Goal: Use online tool/utility: Utilize a website feature to perform a specific function

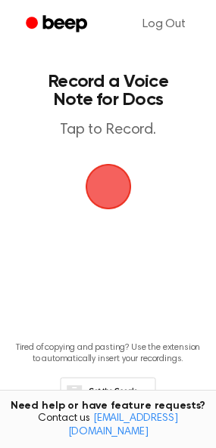
click at [106, 178] on span "button" at bounding box center [108, 187] width 54 height 54
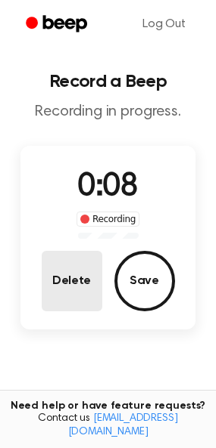
click at [71, 284] on button "Delete" at bounding box center [72, 281] width 60 height 60
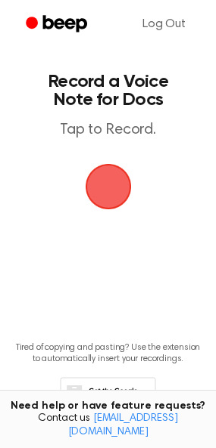
click at [113, 189] on span "button" at bounding box center [107, 187] width 49 height 49
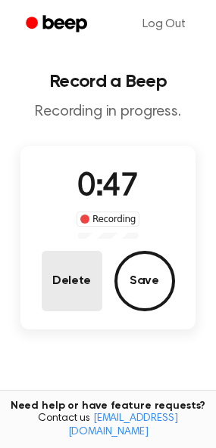
click at [66, 305] on button "Delete" at bounding box center [72, 281] width 60 height 60
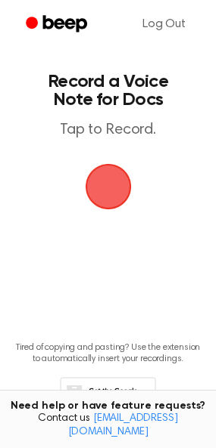
click at [104, 178] on span "button" at bounding box center [108, 187] width 42 height 42
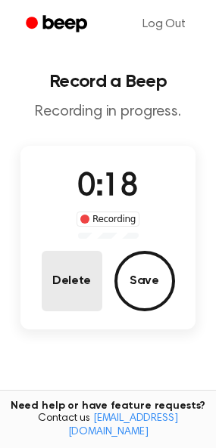
click at [80, 262] on button "Delete" at bounding box center [72, 281] width 60 height 60
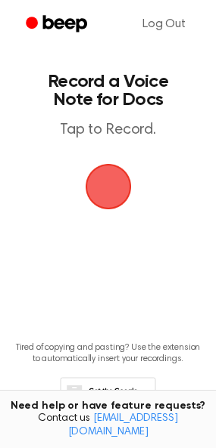
click at [116, 180] on span "button" at bounding box center [108, 187] width 42 height 42
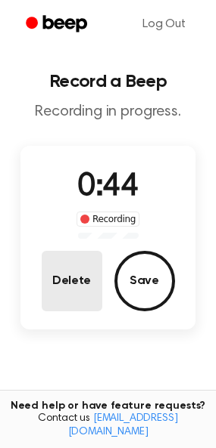
click at [67, 270] on button "Delete" at bounding box center [72, 281] width 60 height 60
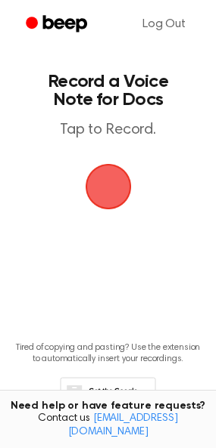
click at [102, 181] on span "button" at bounding box center [108, 187] width 42 height 42
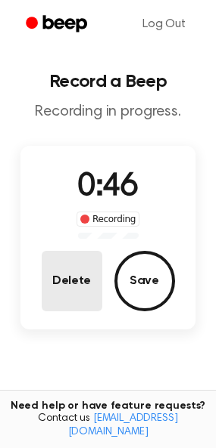
click at [67, 286] on button "Delete" at bounding box center [72, 281] width 60 height 60
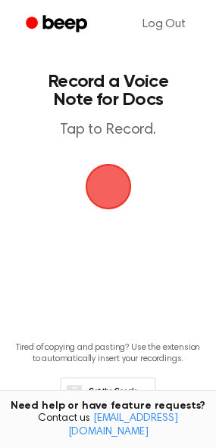
click at [105, 199] on span "button" at bounding box center [108, 187] width 42 height 42
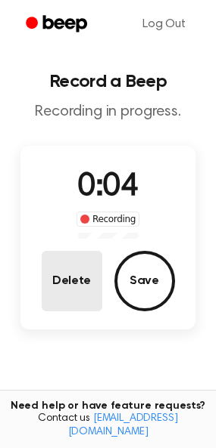
click at [62, 272] on button "Delete" at bounding box center [72, 281] width 60 height 60
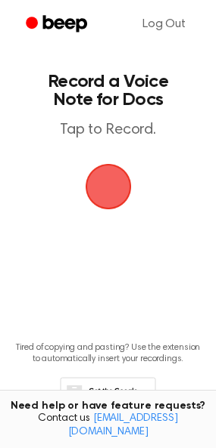
click at [97, 202] on span "button" at bounding box center [108, 187] width 42 height 42
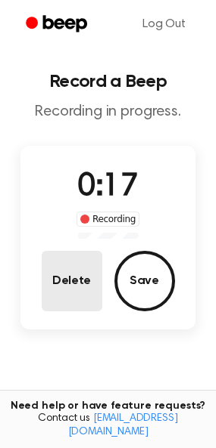
click at [82, 286] on button "Delete" at bounding box center [72, 281] width 60 height 60
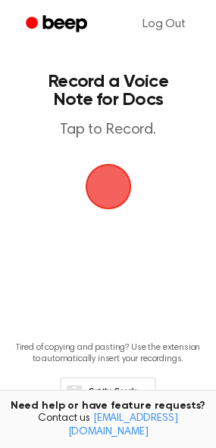
click at [102, 188] on span "button" at bounding box center [108, 187] width 42 height 42
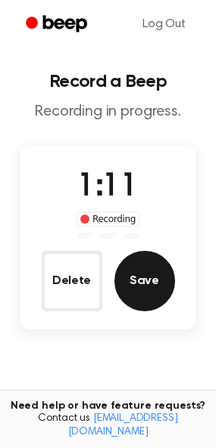
click at [142, 296] on button "Save" at bounding box center [144, 281] width 60 height 60
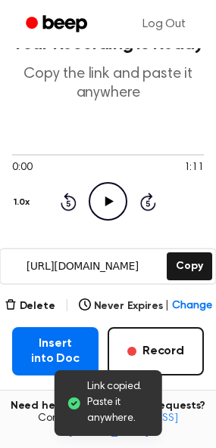
scroll to position [76, 0]
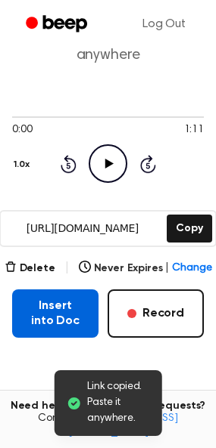
click at [47, 325] on button "Insert into Doc" at bounding box center [55, 314] width 86 height 48
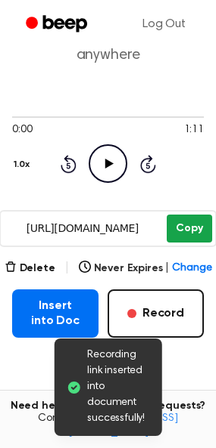
click at [194, 225] on button "Copy" at bounding box center [188, 229] width 45 height 28
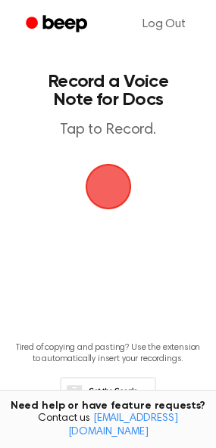
click at [99, 192] on span "button" at bounding box center [108, 186] width 77 height 77
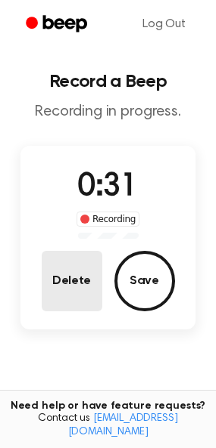
click at [81, 290] on button "Delete" at bounding box center [72, 281] width 60 height 60
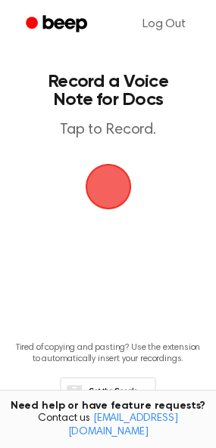
click at [101, 167] on span "button" at bounding box center [108, 186] width 58 height 58
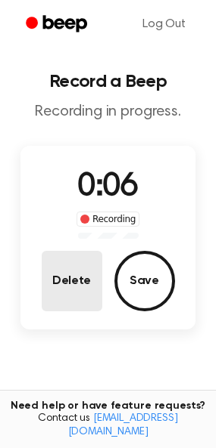
click at [74, 276] on button "Delete" at bounding box center [72, 281] width 60 height 60
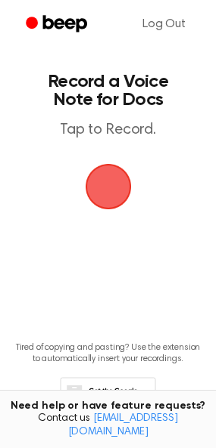
click at [117, 178] on span "button" at bounding box center [107, 187] width 56 height 56
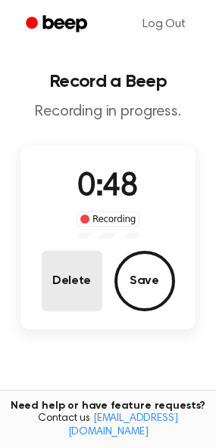
click at [79, 293] on button "Delete" at bounding box center [72, 281] width 60 height 60
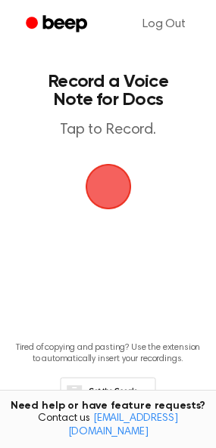
click at [99, 190] on span "button" at bounding box center [108, 186] width 85 height 85
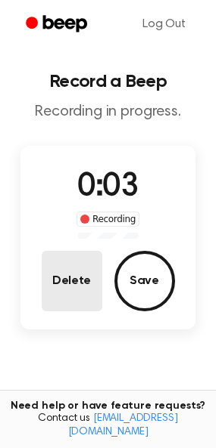
click at [84, 265] on button "Delete" at bounding box center [72, 281] width 60 height 60
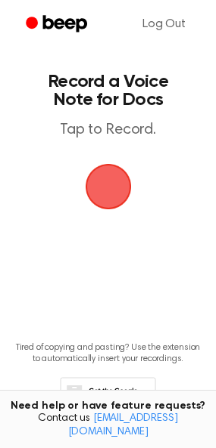
click at [114, 177] on span "button" at bounding box center [107, 187] width 81 height 81
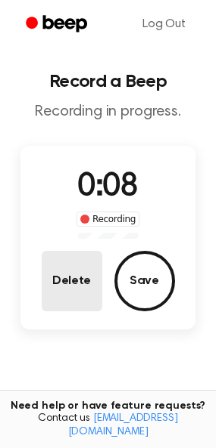
click at [91, 261] on button "Delete" at bounding box center [72, 281] width 60 height 60
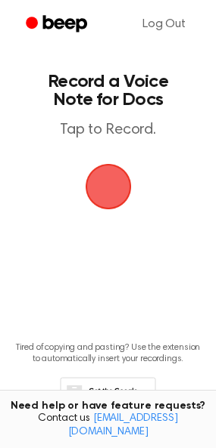
click at [121, 183] on span "button" at bounding box center [108, 187] width 80 height 80
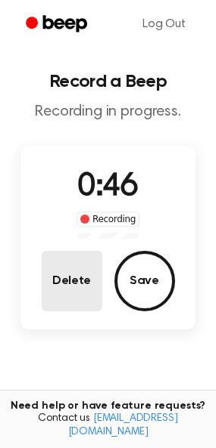
click at [67, 273] on button "Delete" at bounding box center [72, 281] width 60 height 60
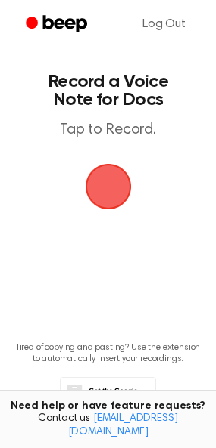
click at [112, 188] on span "button" at bounding box center [108, 187] width 42 height 42
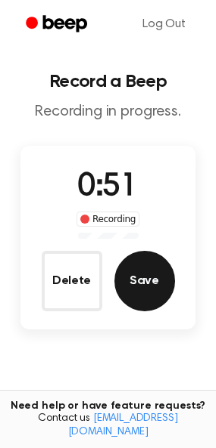
click at [140, 271] on button "Save" at bounding box center [144, 281] width 60 height 60
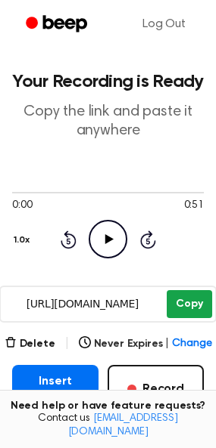
click at [182, 306] on button "Copy" at bounding box center [188, 304] width 45 height 28
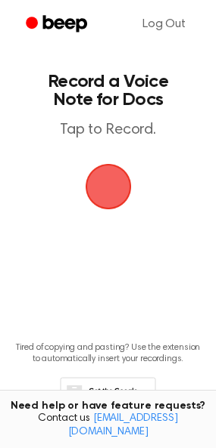
click at [110, 192] on span "button" at bounding box center [108, 187] width 42 height 42
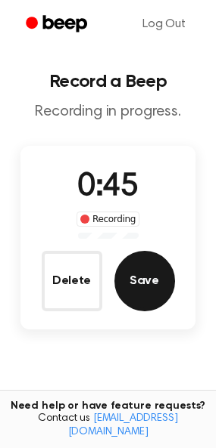
click at [146, 277] on button "Save" at bounding box center [144, 281] width 60 height 60
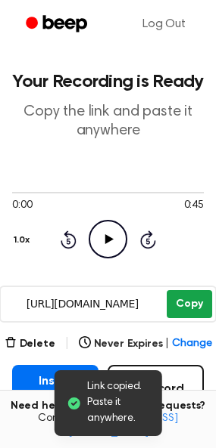
click at [172, 311] on button "Copy" at bounding box center [188, 304] width 45 height 28
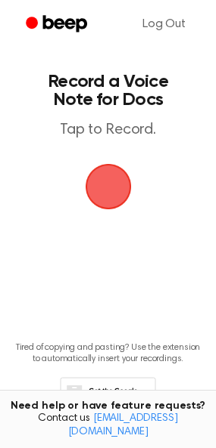
click at [113, 189] on span "button" at bounding box center [108, 186] width 85 height 85
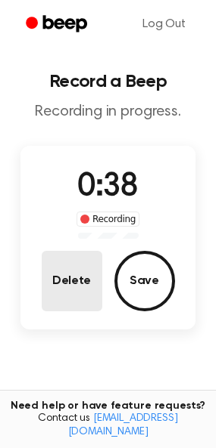
click at [51, 284] on button "Delete" at bounding box center [72, 281] width 60 height 60
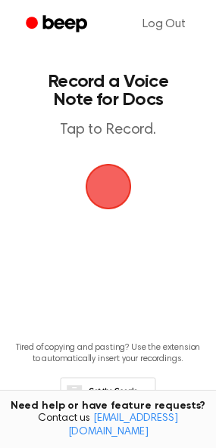
click at [59, 186] on main "Record a Voice Note for Docs Tap to Record. Tired of copying and pasting? Use t…" at bounding box center [108, 230] width 216 height 461
click at [119, 183] on span "button" at bounding box center [108, 186] width 85 height 85
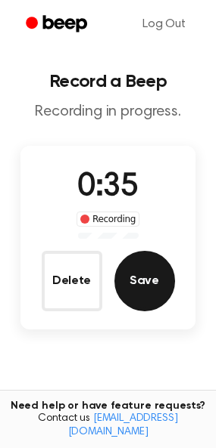
click at [147, 285] on button "Save" at bounding box center [144, 281] width 60 height 60
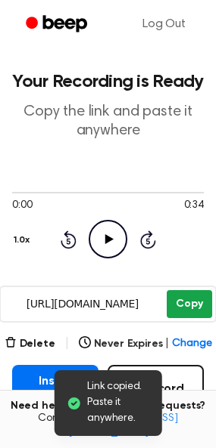
click at [185, 304] on button "Copy" at bounding box center [188, 304] width 45 height 28
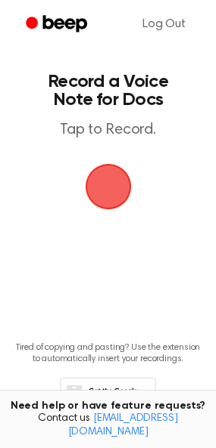
click at [101, 195] on span "button" at bounding box center [108, 187] width 42 height 42
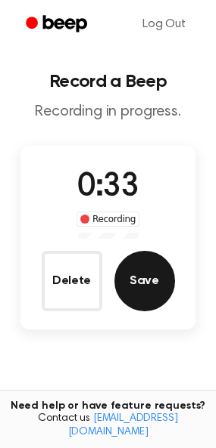
click at [138, 278] on button "Save" at bounding box center [144, 281] width 60 height 60
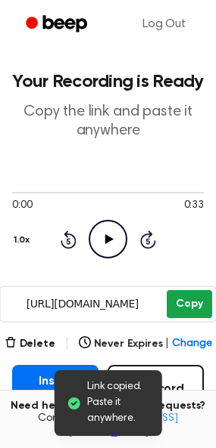
click at [188, 305] on button "Copy" at bounding box center [188, 304] width 45 height 28
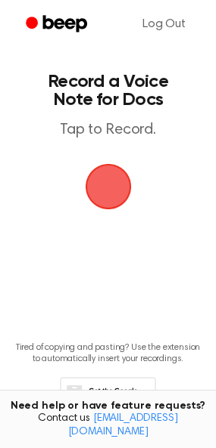
click at [99, 200] on span "button" at bounding box center [108, 186] width 85 height 85
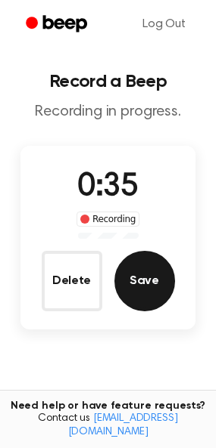
click at [146, 291] on button "Save" at bounding box center [144, 281] width 60 height 60
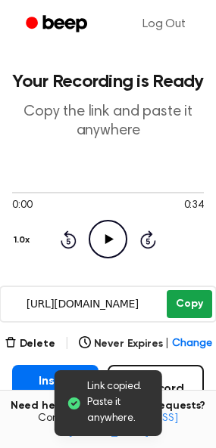
click at [181, 300] on button "Copy" at bounding box center [188, 304] width 45 height 28
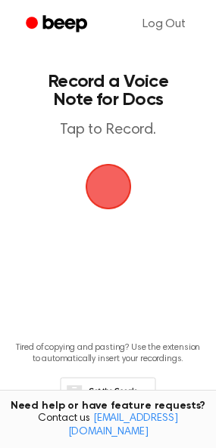
click at [107, 186] on span "button" at bounding box center [108, 187] width 42 height 42
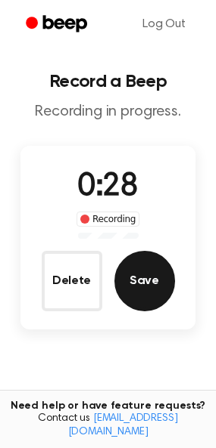
click at [151, 292] on button "Save" at bounding box center [144, 281] width 60 height 60
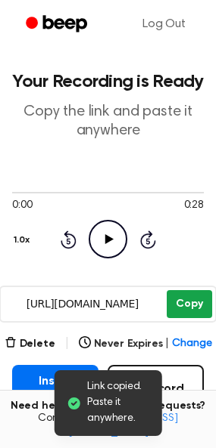
click at [176, 309] on button "Copy" at bounding box center [188, 304] width 45 height 28
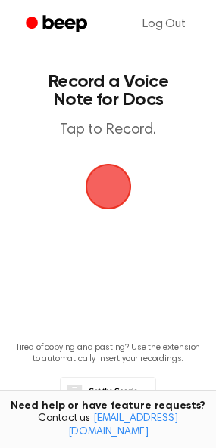
click at [105, 191] on span "button" at bounding box center [107, 186] width 51 height 51
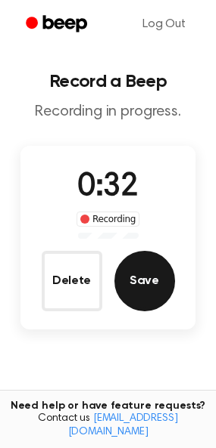
click at [153, 287] on button "Save" at bounding box center [144, 281] width 60 height 60
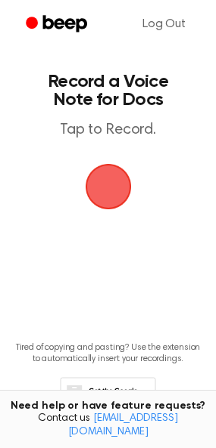
click at [101, 187] on span "button" at bounding box center [108, 187] width 42 height 42
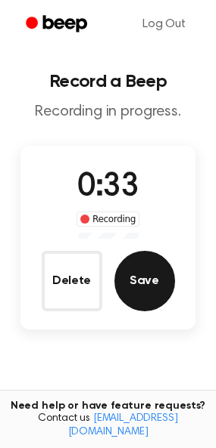
click at [145, 283] on button "Save" at bounding box center [144, 281] width 60 height 60
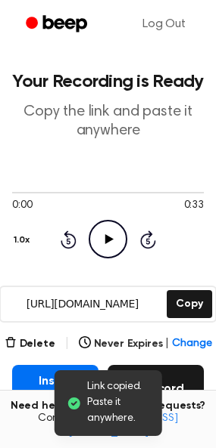
click at [175, 393] on button "Record" at bounding box center [155, 389] width 96 height 48
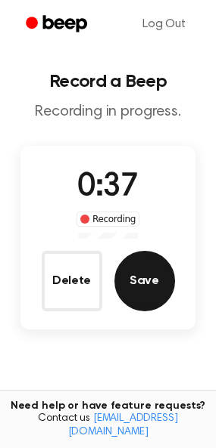
click at [134, 285] on button "Save" at bounding box center [144, 281] width 60 height 60
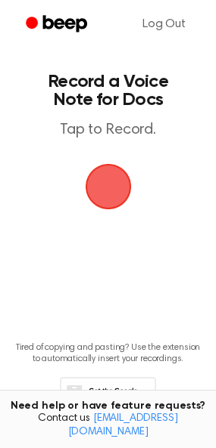
click at [105, 192] on span "button" at bounding box center [107, 187] width 74 height 74
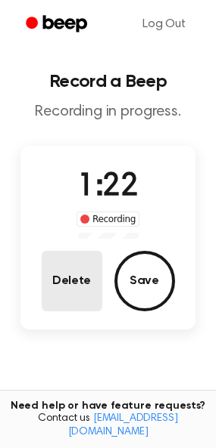
click at [56, 278] on button "Delete" at bounding box center [72, 281] width 60 height 60
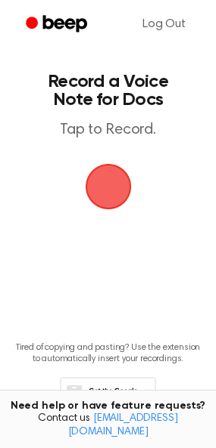
click at [104, 196] on span "button" at bounding box center [108, 187] width 60 height 60
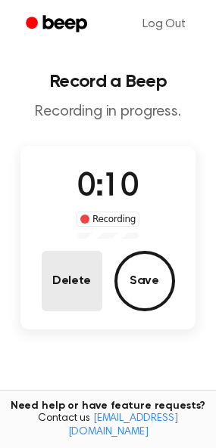
click at [76, 295] on button "Delete" at bounding box center [72, 281] width 60 height 60
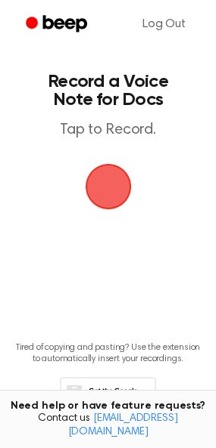
click at [104, 194] on span "button" at bounding box center [108, 187] width 67 height 67
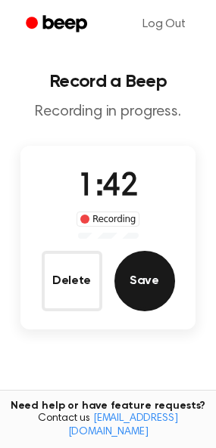
click at [140, 296] on button "Save" at bounding box center [144, 281] width 60 height 60
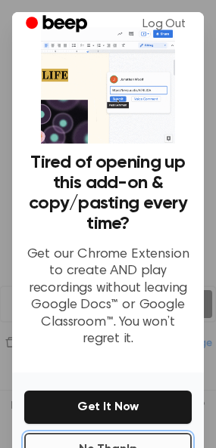
click at [143, 443] on button "No Thanks" at bounding box center [107, 449] width 167 height 33
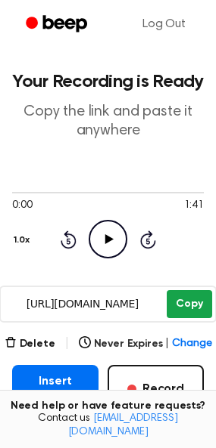
click at [186, 304] on button "Copy" at bounding box center [188, 304] width 45 height 28
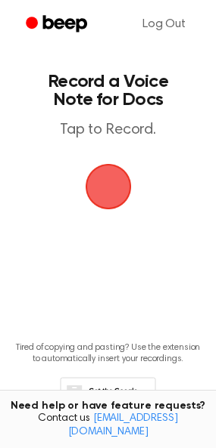
click at [100, 194] on span "button" at bounding box center [108, 186] width 73 height 73
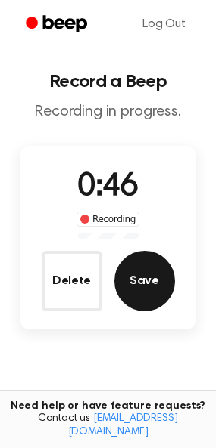
click at [163, 283] on button "Save" at bounding box center [144, 281] width 60 height 60
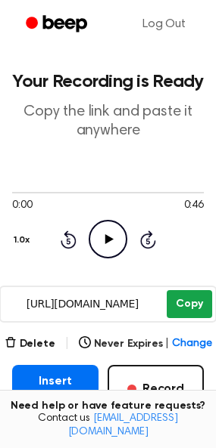
click at [192, 307] on button "Copy" at bounding box center [188, 304] width 45 height 28
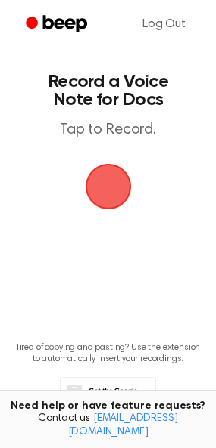
click at [111, 185] on span "button" at bounding box center [108, 187] width 42 height 42
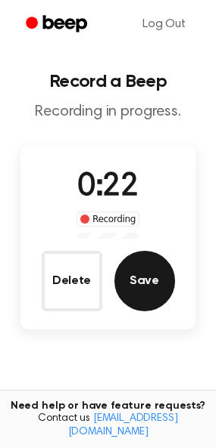
click at [156, 295] on button "Save" at bounding box center [144, 281] width 60 height 60
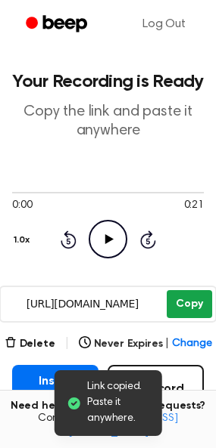
click at [182, 302] on button "Copy" at bounding box center [188, 304] width 45 height 28
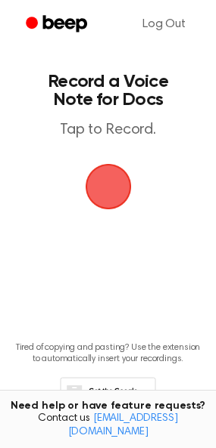
click at [118, 198] on span "button" at bounding box center [108, 187] width 42 height 42
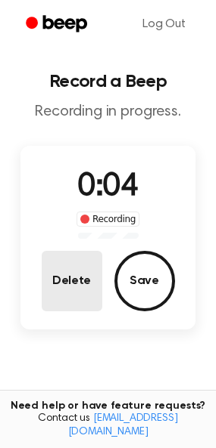
click at [70, 292] on button "Delete" at bounding box center [72, 281] width 60 height 60
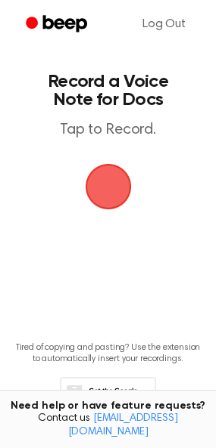
click at [113, 185] on span "button" at bounding box center [108, 187] width 42 height 42
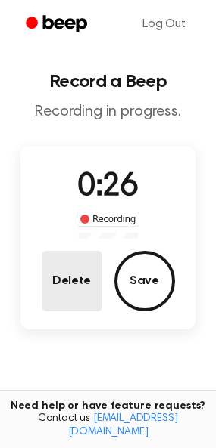
click at [57, 284] on button "Delete" at bounding box center [72, 281] width 60 height 60
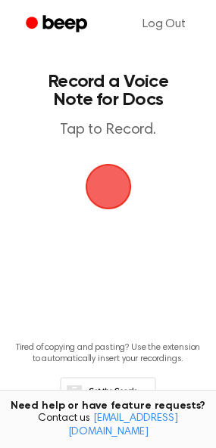
click at [101, 194] on span "button" at bounding box center [108, 187] width 46 height 46
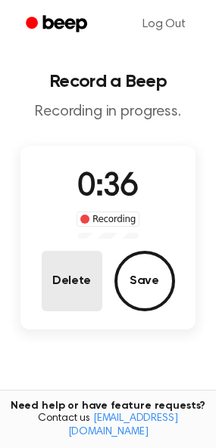
click at [65, 288] on button "Delete" at bounding box center [72, 281] width 60 height 60
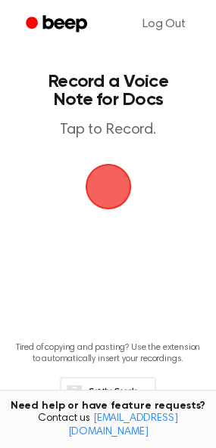
click at [117, 188] on span "button" at bounding box center [108, 187] width 42 height 42
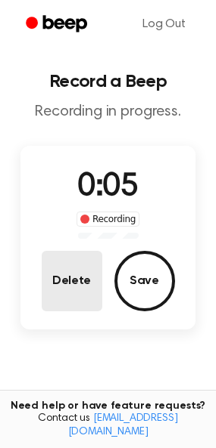
click at [86, 271] on button "Delete" at bounding box center [72, 281] width 60 height 60
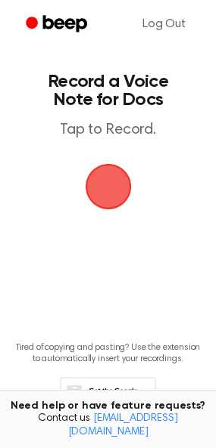
click at [110, 184] on span "button" at bounding box center [108, 187] width 42 height 42
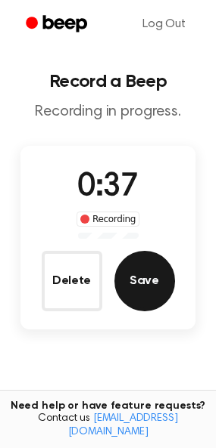
click at [148, 272] on button "Save" at bounding box center [144, 281] width 60 height 60
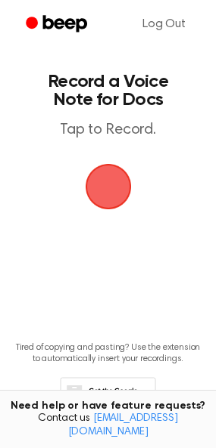
click at [116, 186] on span "button" at bounding box center [108, 186] width 58 height 58
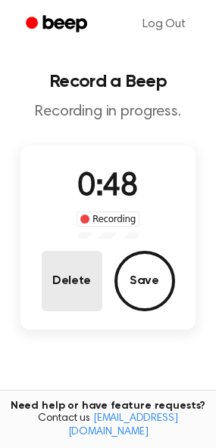
click at [65, 286] on button "Delete" at bounding box center [72, 281] width 60 height 60
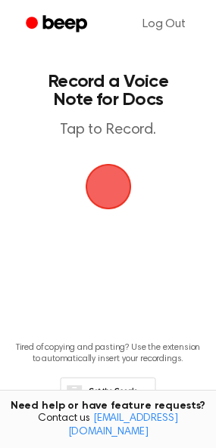
click at [110, 197] on span "button" at bounding box center [108, 187] width 64 height 64
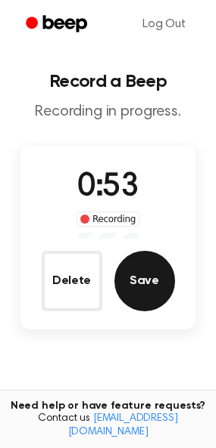
click at [157, 278] on button "Save" at bounding box center [144, 281] width 60 height 60
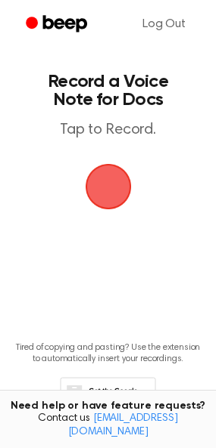
click at [100, 188] on span "button" at bounding box center [108, 187] width 42 height 42
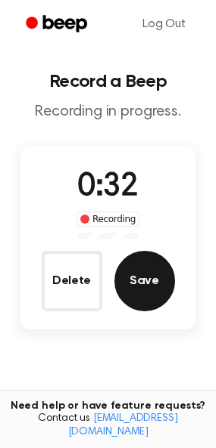
click at [147, 298] on button "Save" at bounding box center [144, 281] width 60 height 60
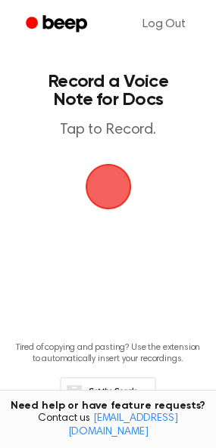
click at [108, 197] on span "button" at bounding box center [108, 187] width 46 height 46
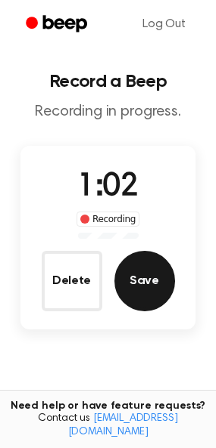
click at [145, 277] on button "Save" at bounding box center [144, 281] width 60 height 60
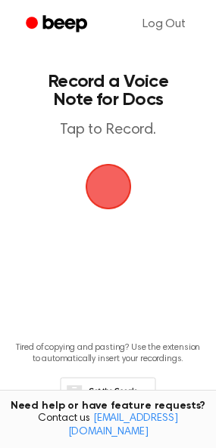
click at [107, 181] on span "button" at bounding box center [108, 187] width 46 height 46
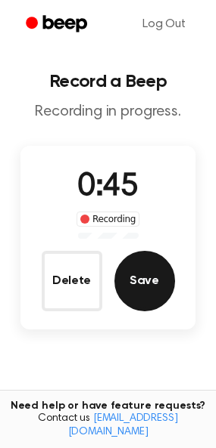
click at [157, 284] on button "Save" at bounding box center [144, 281] width 60 height 60
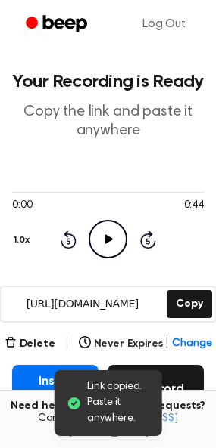
click at [181, 375] on button "Record" at bounding box center [155, 389] width 96 height 48
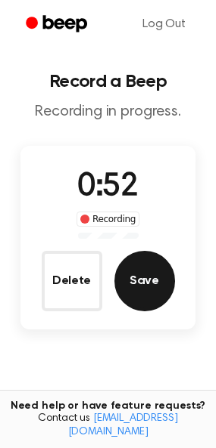
click at [134, 297] on button "Save" at bounding box center [144, 281] width 60 height 60
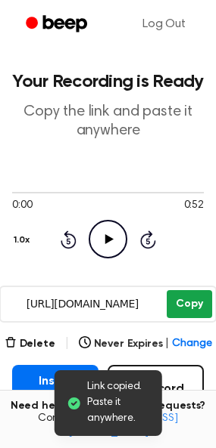
click at [190, 299] on button "Copy" at bounding box center [188, 304] width 45 height 28
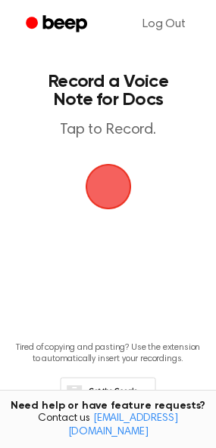
click at [116, 183] on span "button" at bounding box center [108, 187] width 42 height 42
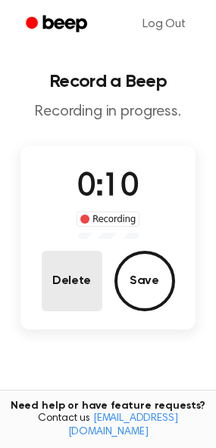
click at [88, 272] on button "Delete" at bounding box center [72, 281] width 60 height 60
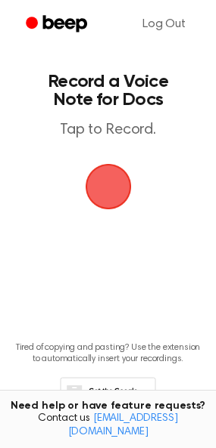
click at [103, 194] on span "button" at bounding box center [108, 187] width 42 height 42
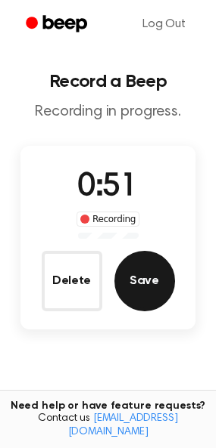
click at [160, 281] on button "Save" at bounding box center [144, 281] width 60 height 60
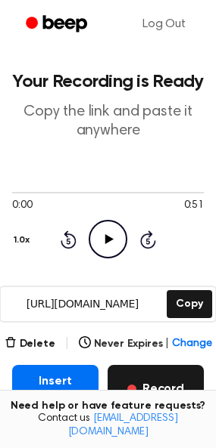
click at [129, 377] on button "Record" at bounding box center [155, 389] width 96 height 48
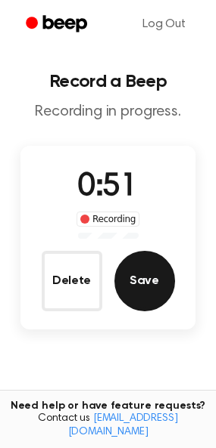
click at [154, 284] on button "Save" at bounding box center [144, 281] width 60 height 60
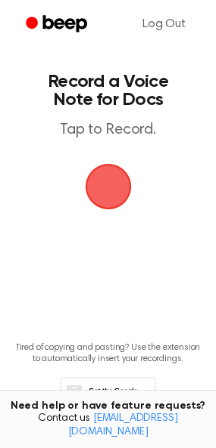
click at [106, 178] on span "button" at bounding box center [108, 187] width 62 height 62
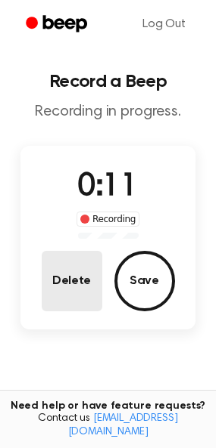
click at [54, 292] on button "Delete" at bounding box center [72, 281] width 60 height 60
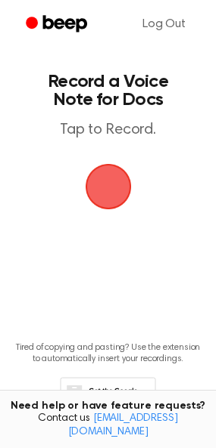
click at [113, 194] on span "button" at bounding box center [108, 186] width 77 height 77
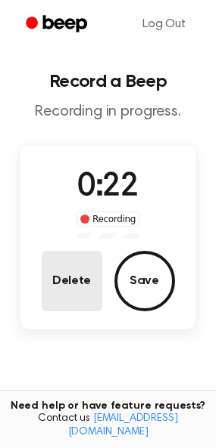
click at [75, 271] on button "Delete" at bounding box center [72, 281] width 60 height 60
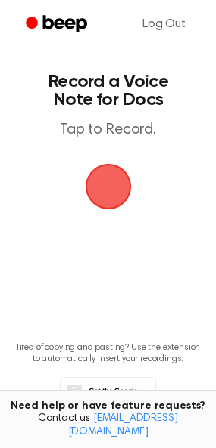
click at [110, 188] on span "button" at bounding box center [107, 186] width 83 height 83
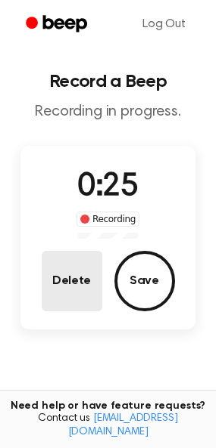
click at [79, 278] on button "Delete" at bounding box center [72, 281] width 60 height 60
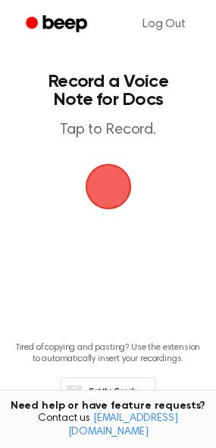
click at [107, 181] on span "button" at bounding box center [108, 187] width 46 height 46
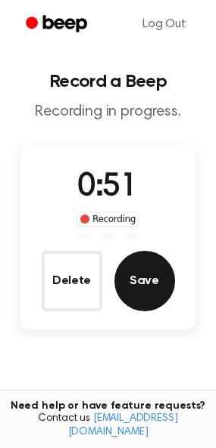
click at [147, 290] on button "Save" at bounding box center [144, 281] width 60 height 60
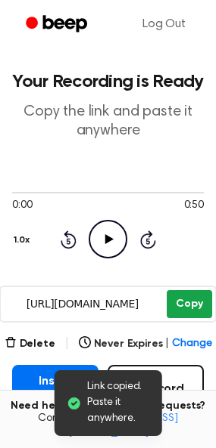
click at [197, 305] on button "Copy" at bounding box center [188, 304] width 45 height 28
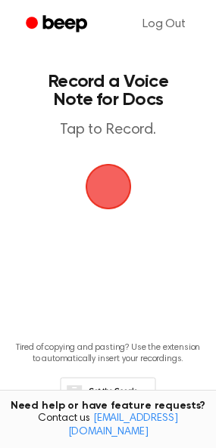
click at [113, 181] on span "button" at bounding box center [108, 187] width 64 height 64
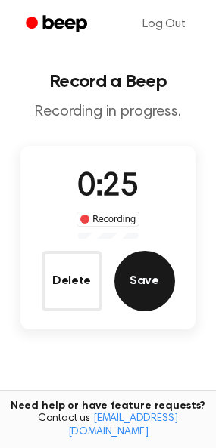
click at [132, 274] on button "Save" at bounding box center [144, 281] width 60 height 60
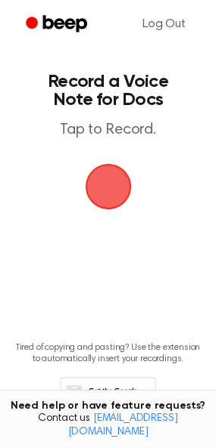
click at [107, 180] on span "button" at bounding box center [108, 187] width 42 height 42
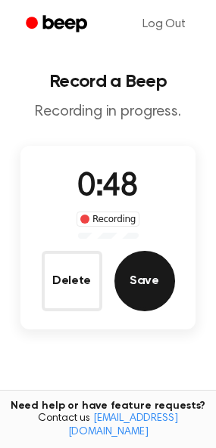
click at [131, 272] on button "Save" at bounding box center [144, 281] width 60 height 60
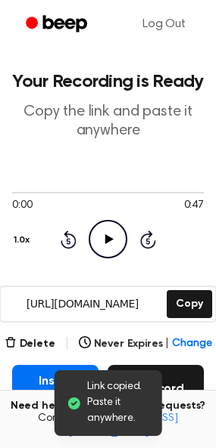
click at [189, 377] on button "Record" at bounding box center [155, 389] width 96 height 48
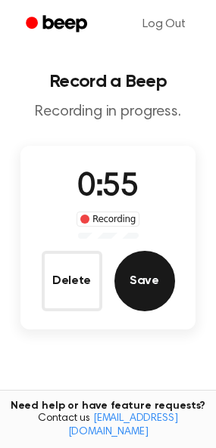
click at [133, 289] on button "Save" at bounding box center [144, 281] width 60 height 60
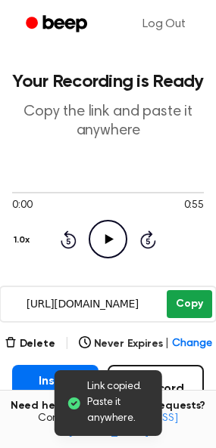
click at [185, 310] on button "Copy" at bounding box center [188, 304] width 45 height 28
